Goal: Information Seeking & Learning: Learn about a topic

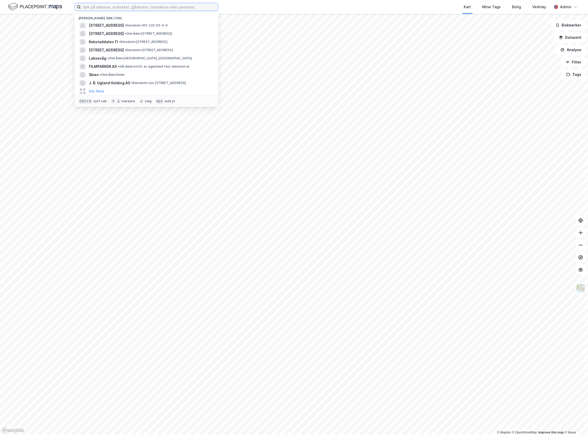
click at [93, 7] on input at bounding box center [149, 7] width 137 height 8
paste input "[PERSON_NAME] vei 6"
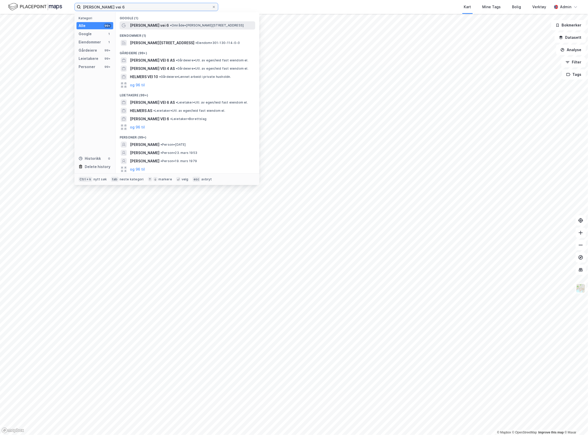
type input "[PERSON_NAME] vei 6"
click at [162, 27] on span "[PERSON_NAME] vei 6" at bounding box center [149, 25] width 39 height 6
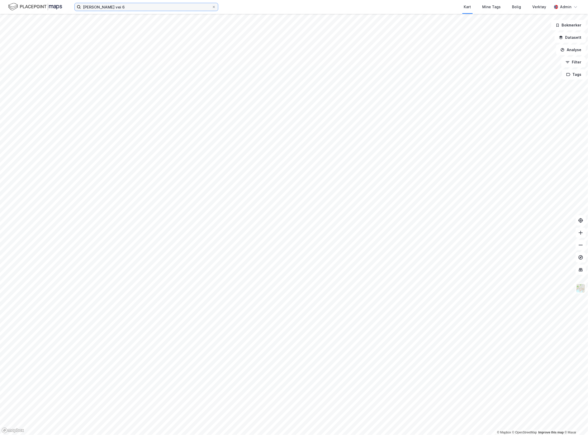
click at [155, 8] on input "[PERSON_NAME] vei 6" at bounding box center [146, 7] width 131 height 8
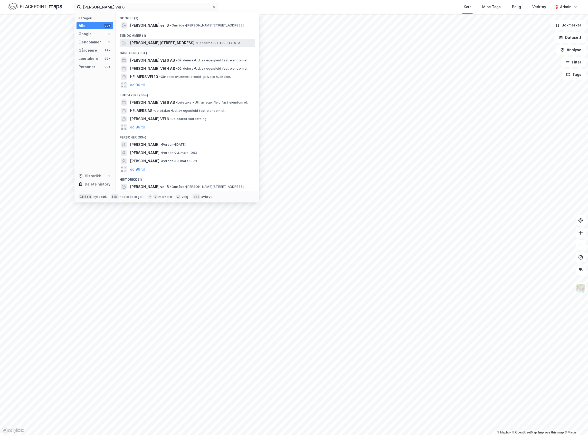
click at [163, 42] on span "[PERSON_NAME][STREET_ADDRESS]" at bounding box center [162, 43] width 64 height 6
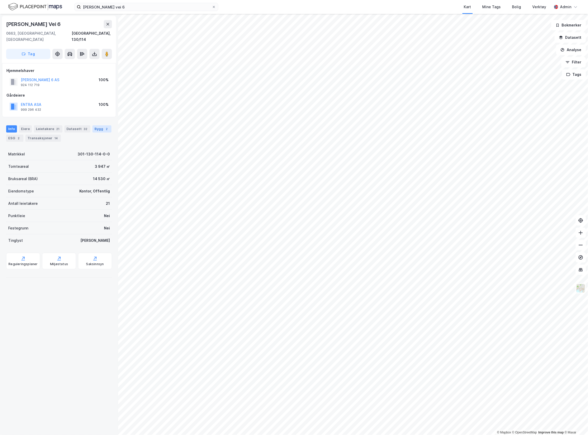
click at [104, 131] on div "2" at bounding box center [106, 128] width 5 height 5
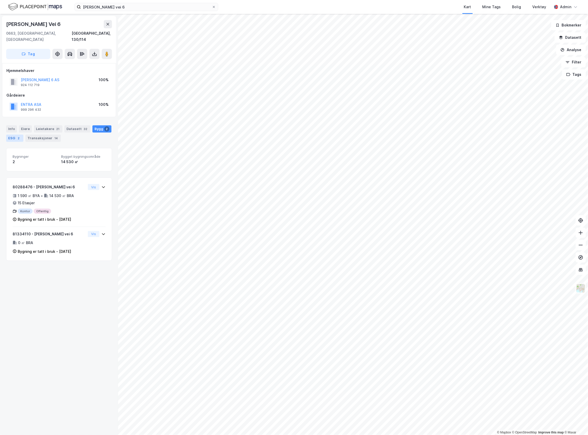
click at [21, 136] on div "2" at bounding box center [18, 138] width 5 height 5
